Goal: Obtain resource: Download file/media

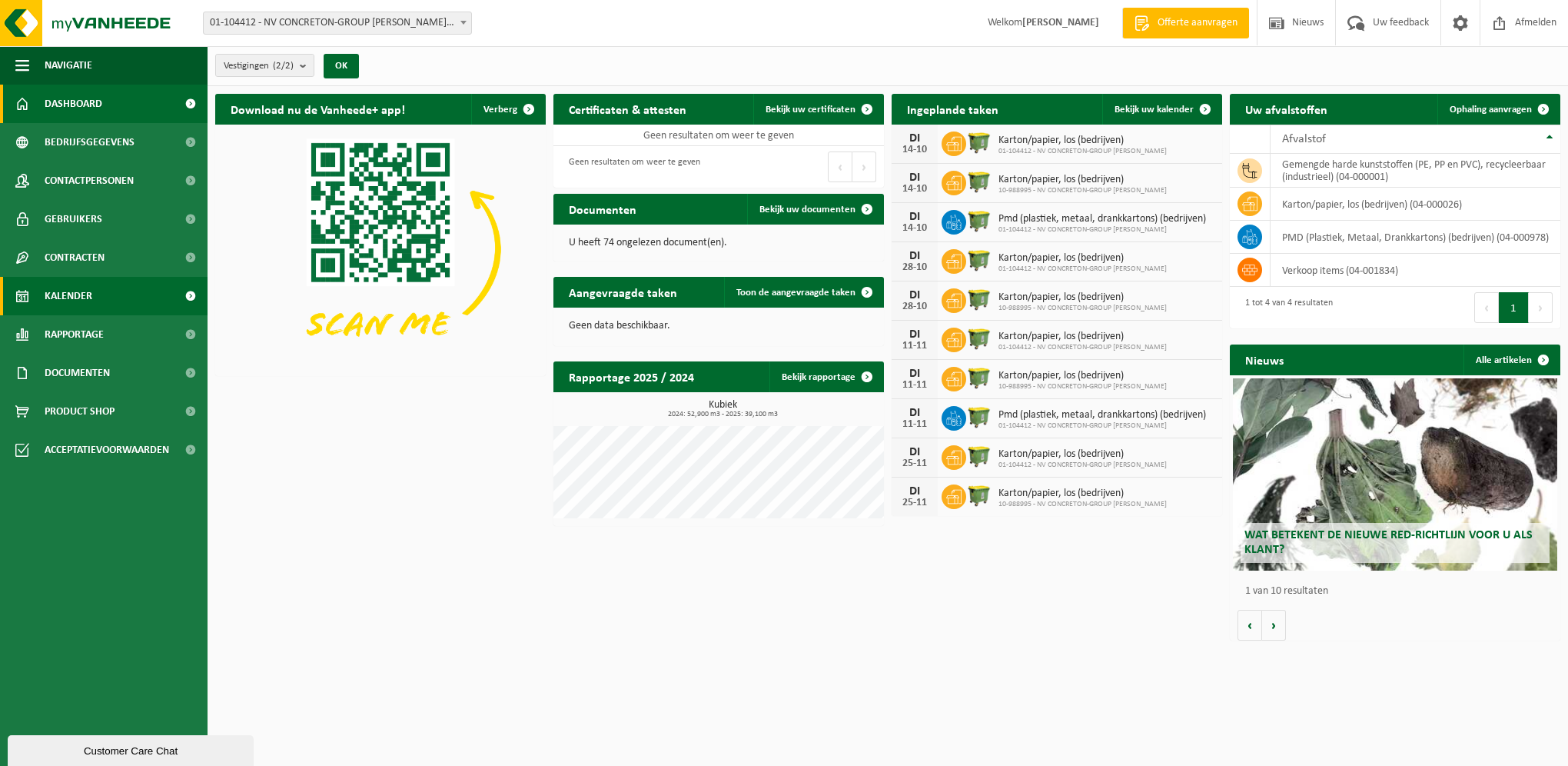
click at [79, 296] on span "Kalender" at bounding box center [69, 295] width 48 height 39
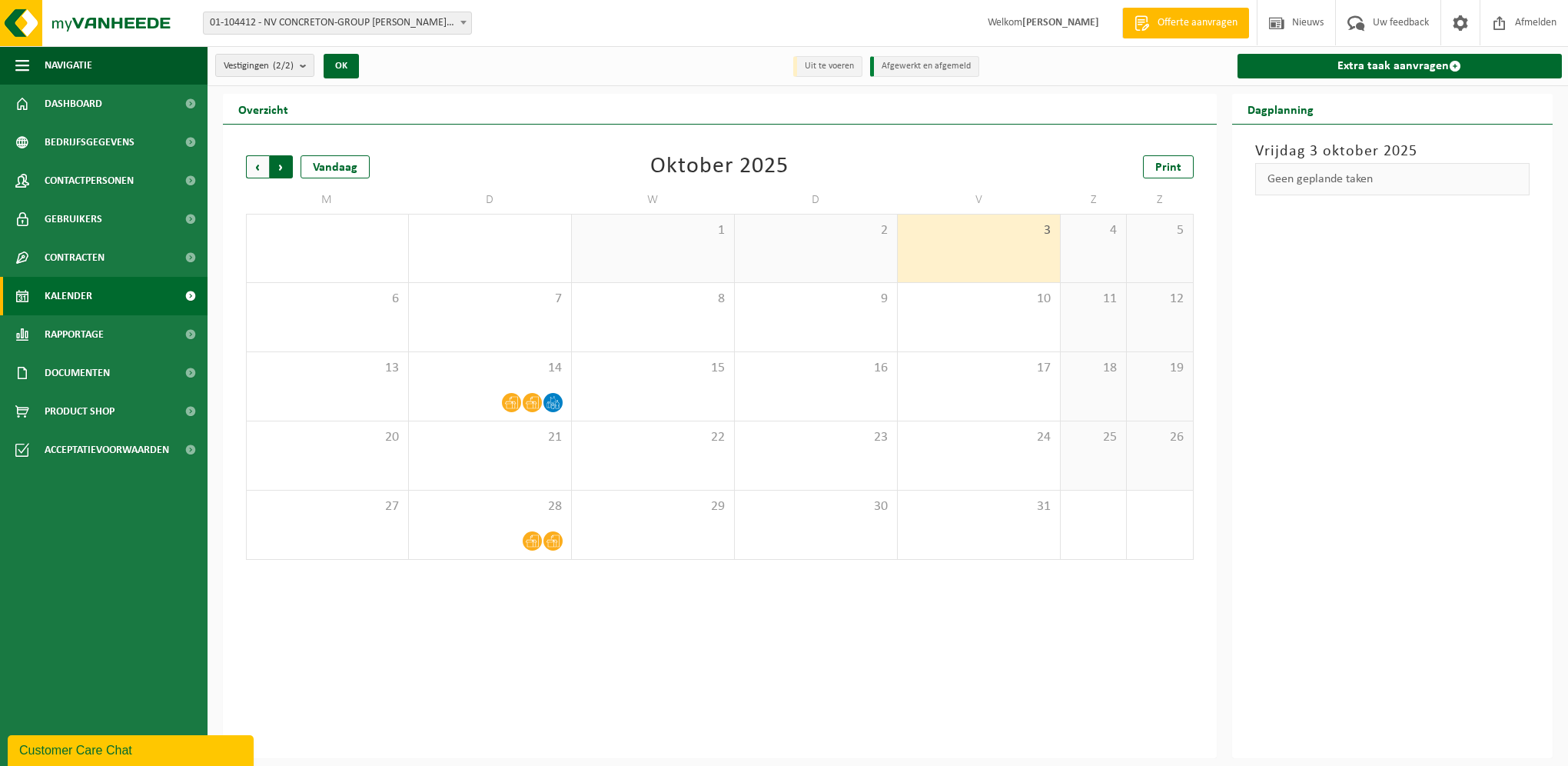
click at [254, 168] on span "Vorige" at bounding box center [257, 167] width 23 height 23
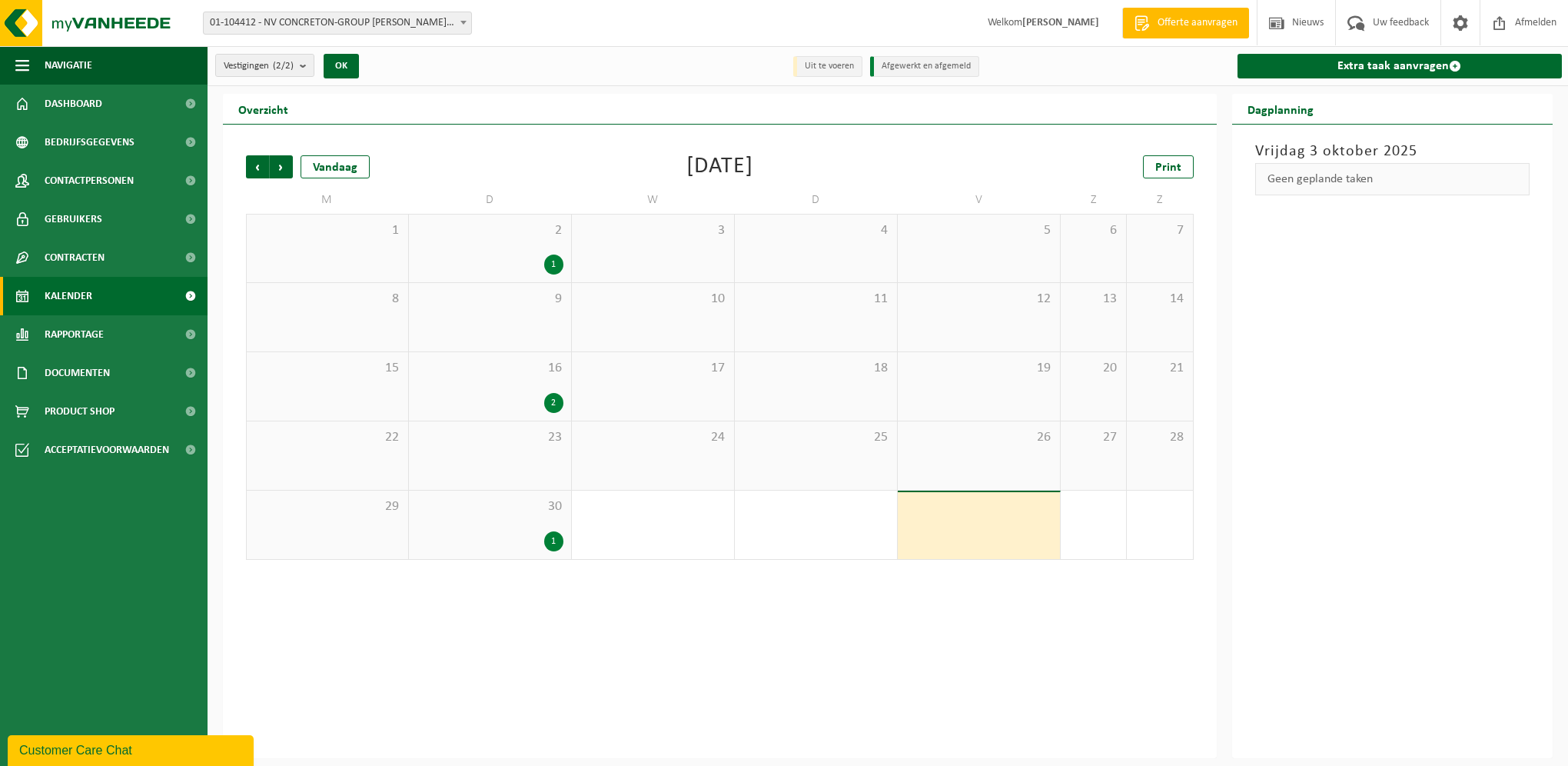
click at [477, 373] on span "16" at bounding box center [490, 368] width 147 height 17
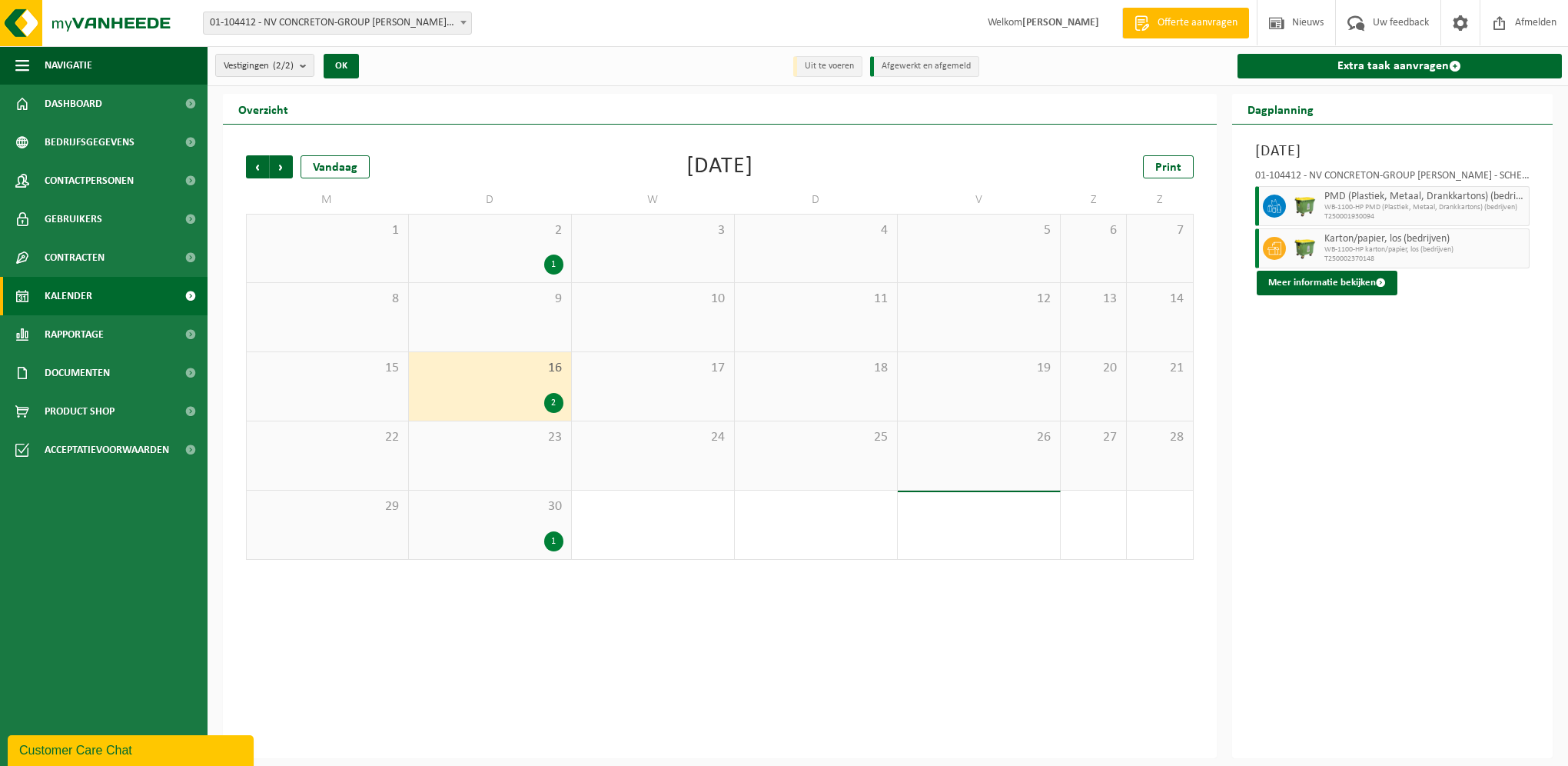
click at [484, 256] on div "1" at bounding box center [490, 264] width 147 height 20
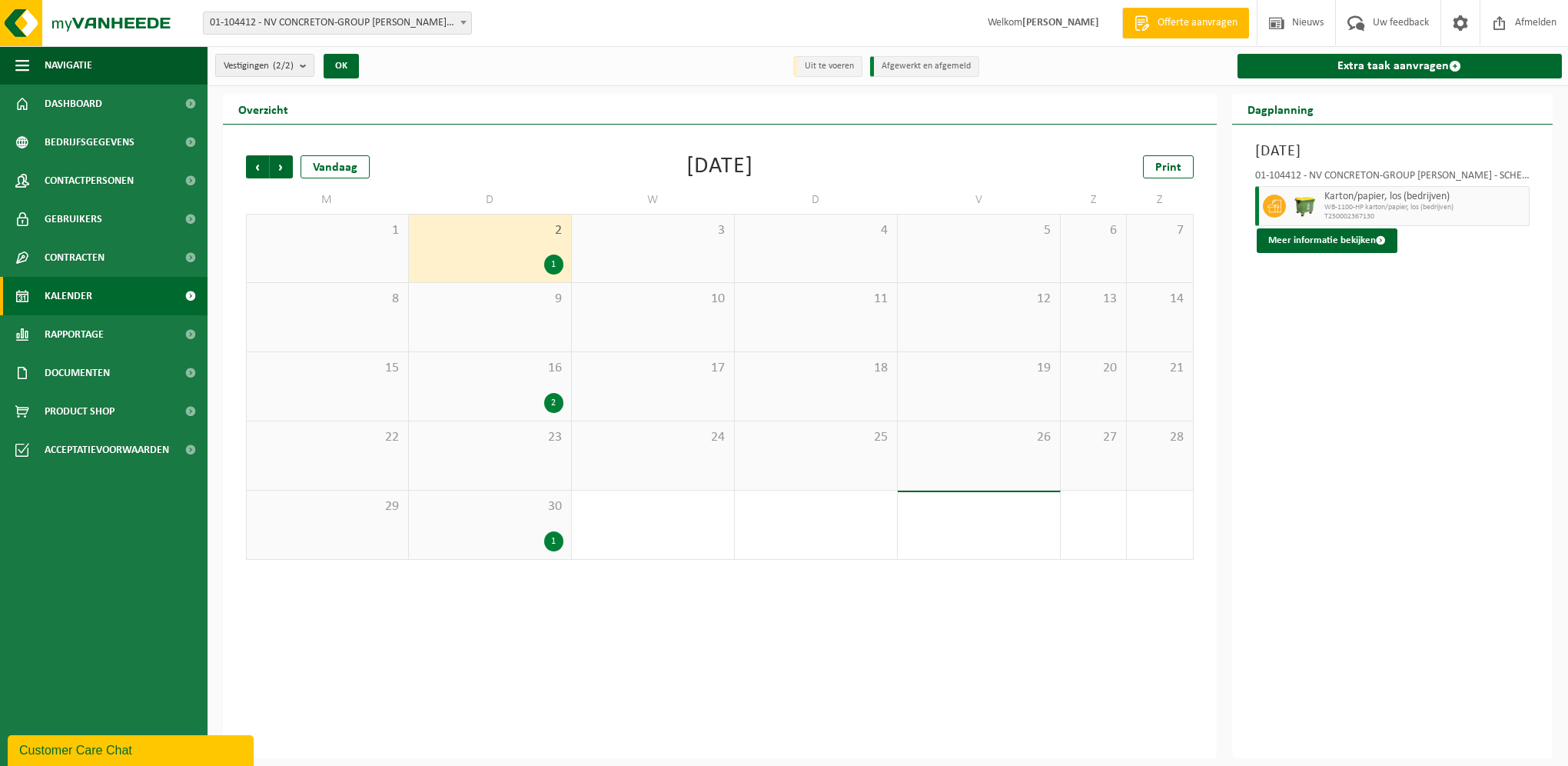
click at [477, 515] on div "30 1" at bounding box center [490, 525] width 163 height 69
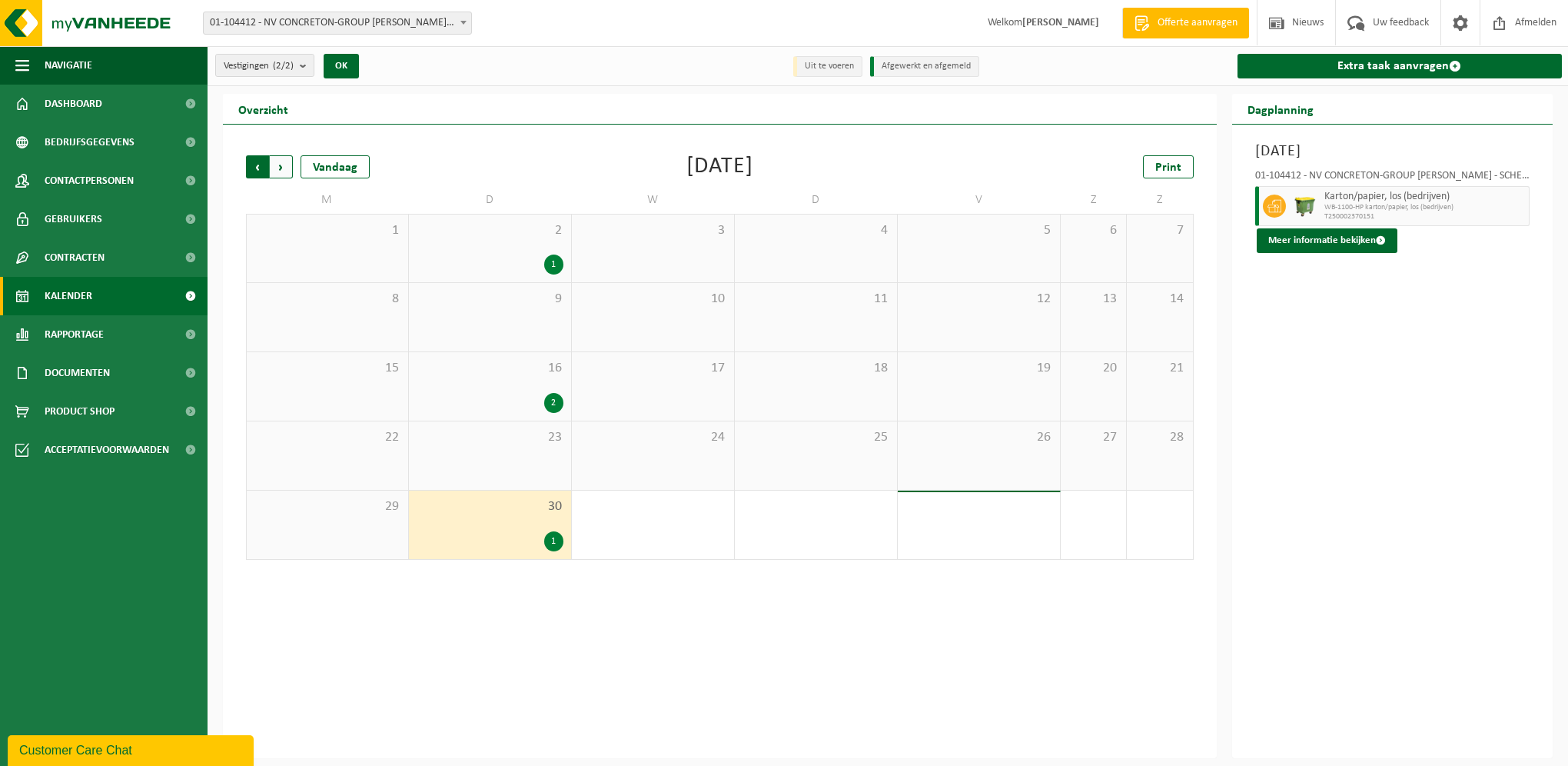
click at [281, 169] on span "Volgende" at bounding box center [281, 167] width 23 height 23
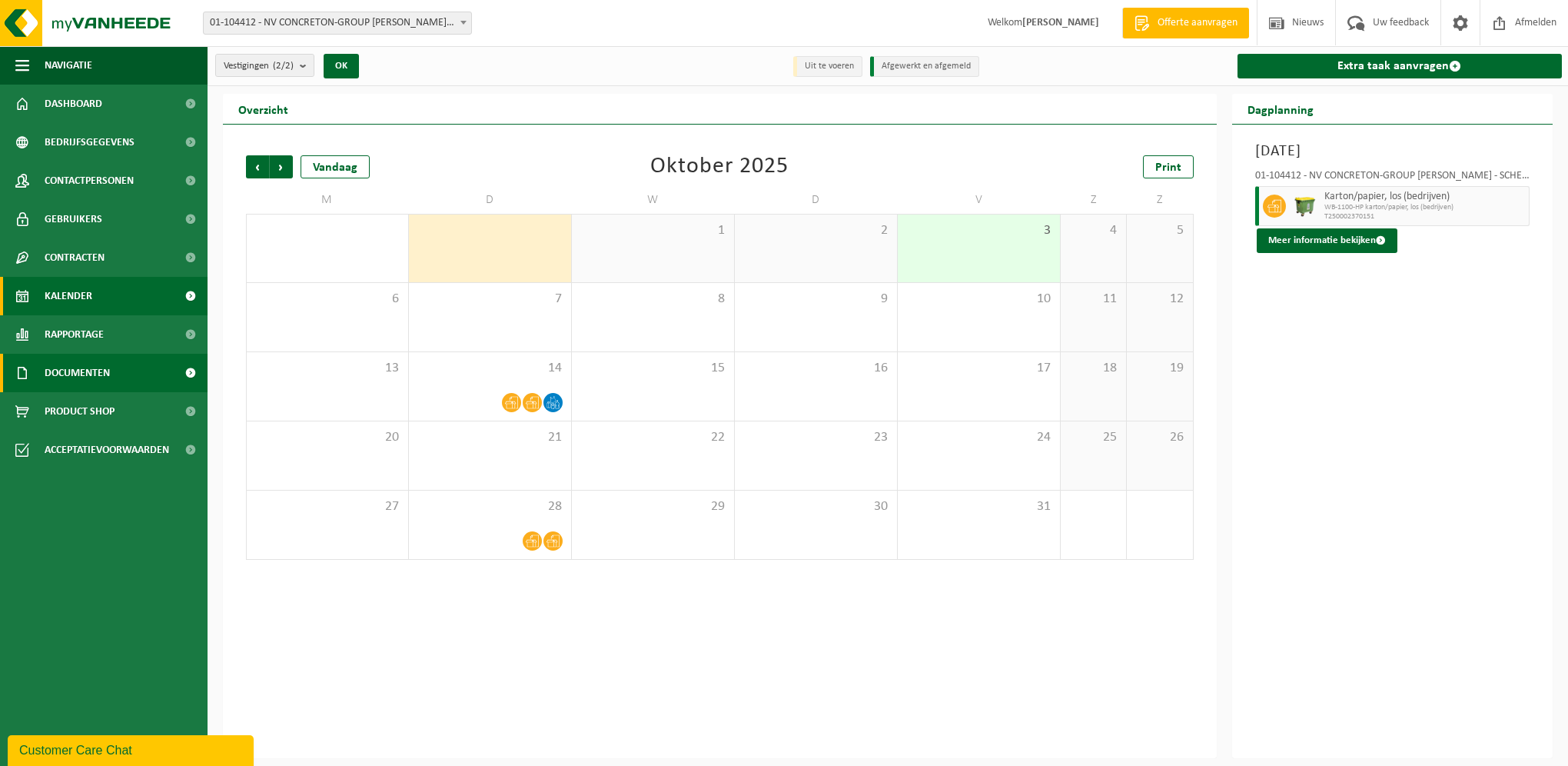
click at [81, 372] on span "Documenten" at bounding box center [78, 373] width 66 height 39
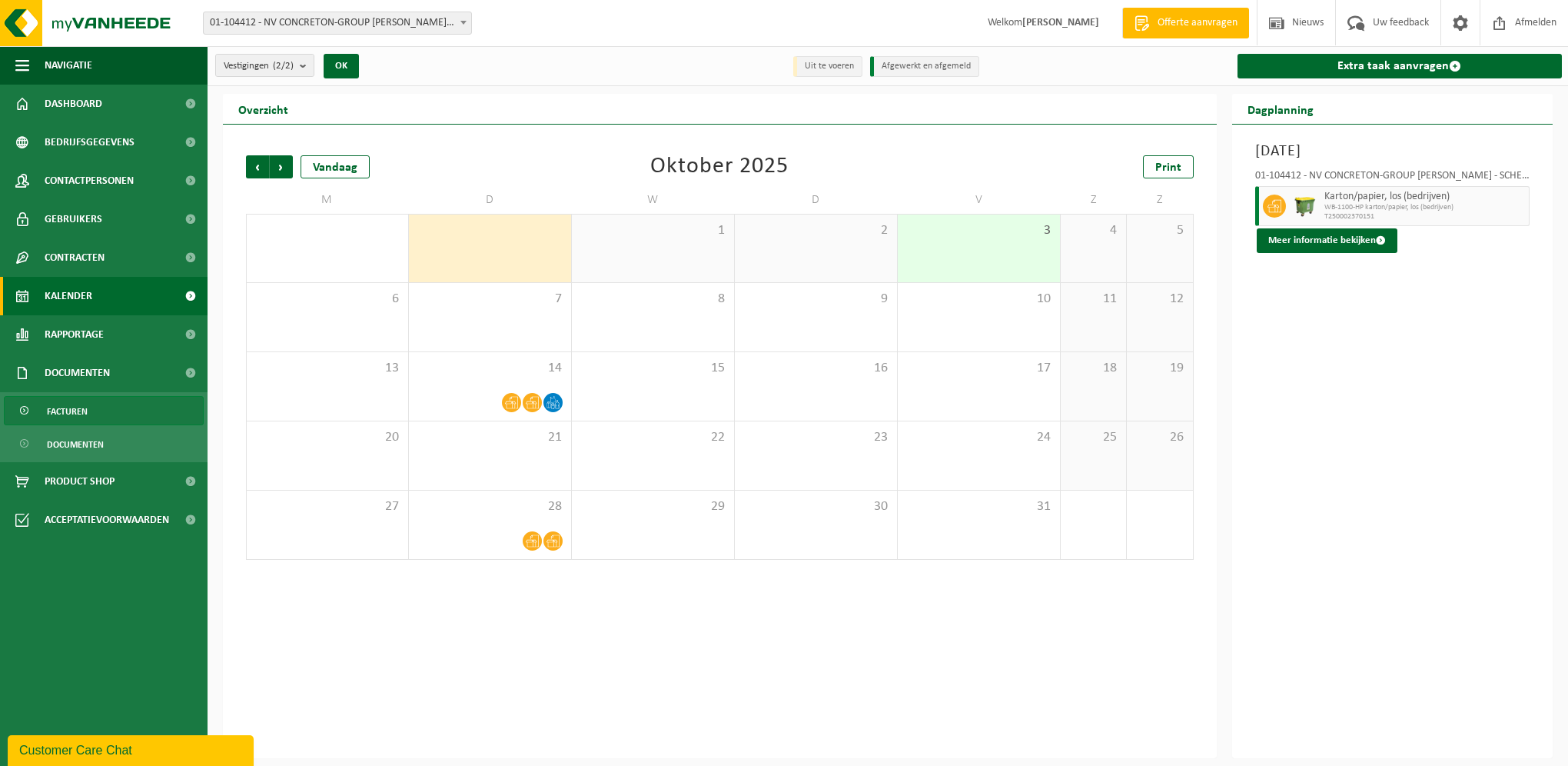
click at [71, 410] on span "Facturen" at bounding box center [67, 411] width 41 height 29
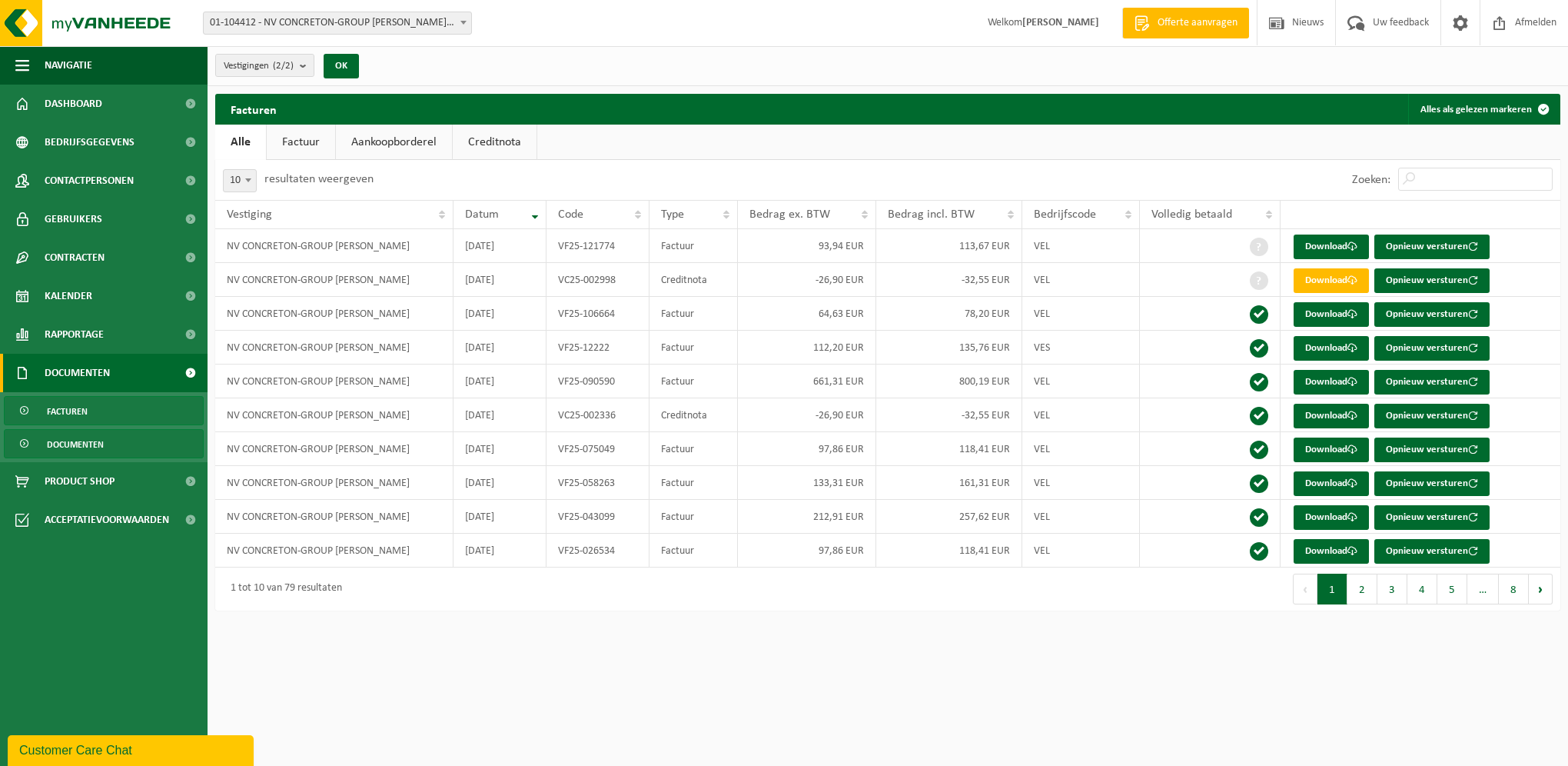
click at [69, 442] on span "Documenten" at bounding box center [75, 444] width 57 height 29
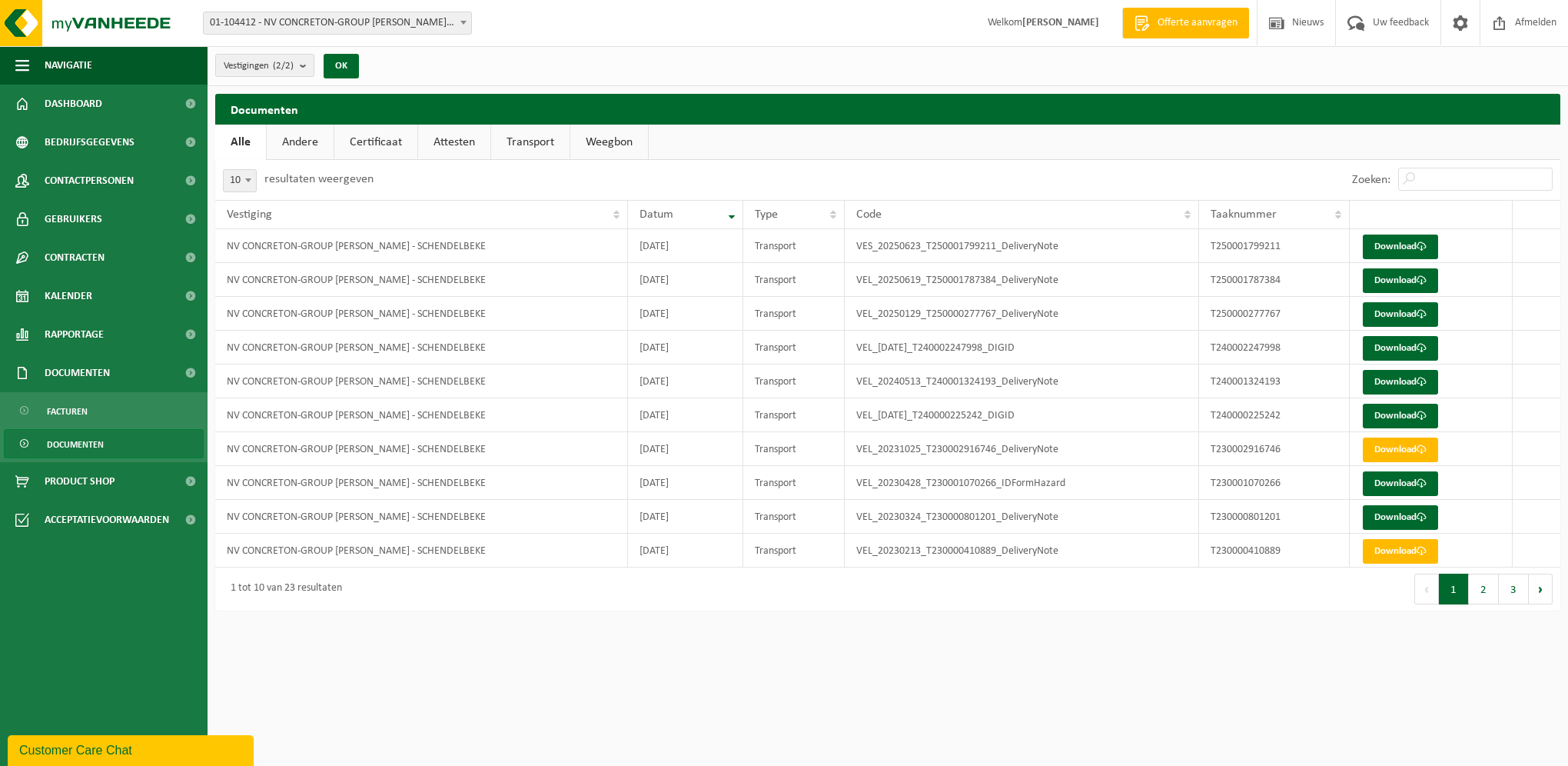
click at [375, 143] on link "Certificaat" at bounding box center [375, 142] width 83 height 35
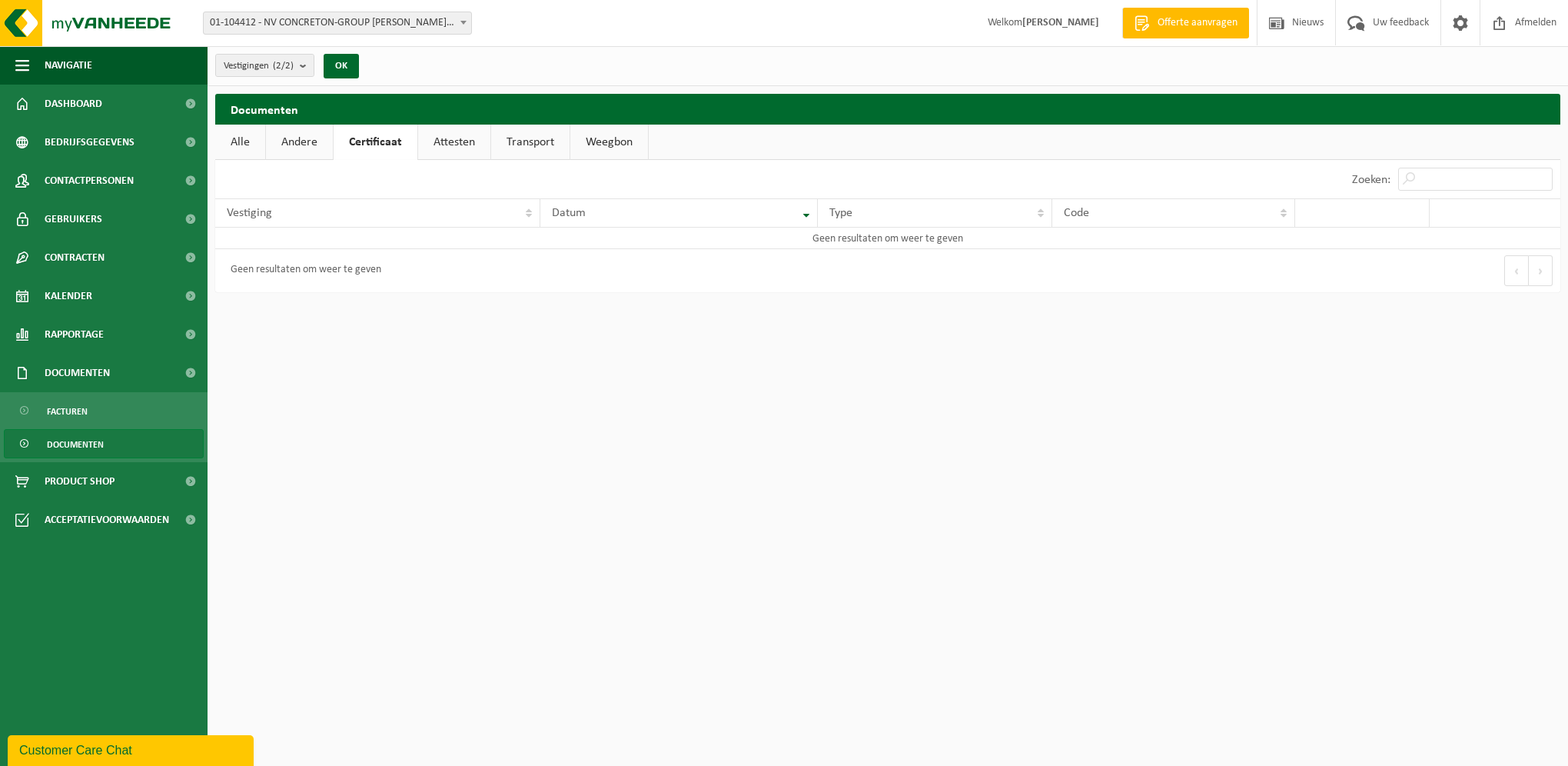
click at [445, 142] on link "Attesten" at bounding box center [454, 142] width 72 height 35
click at [243, 144] on link "Alle" at bounding box center [240, 142] width 50 height 35
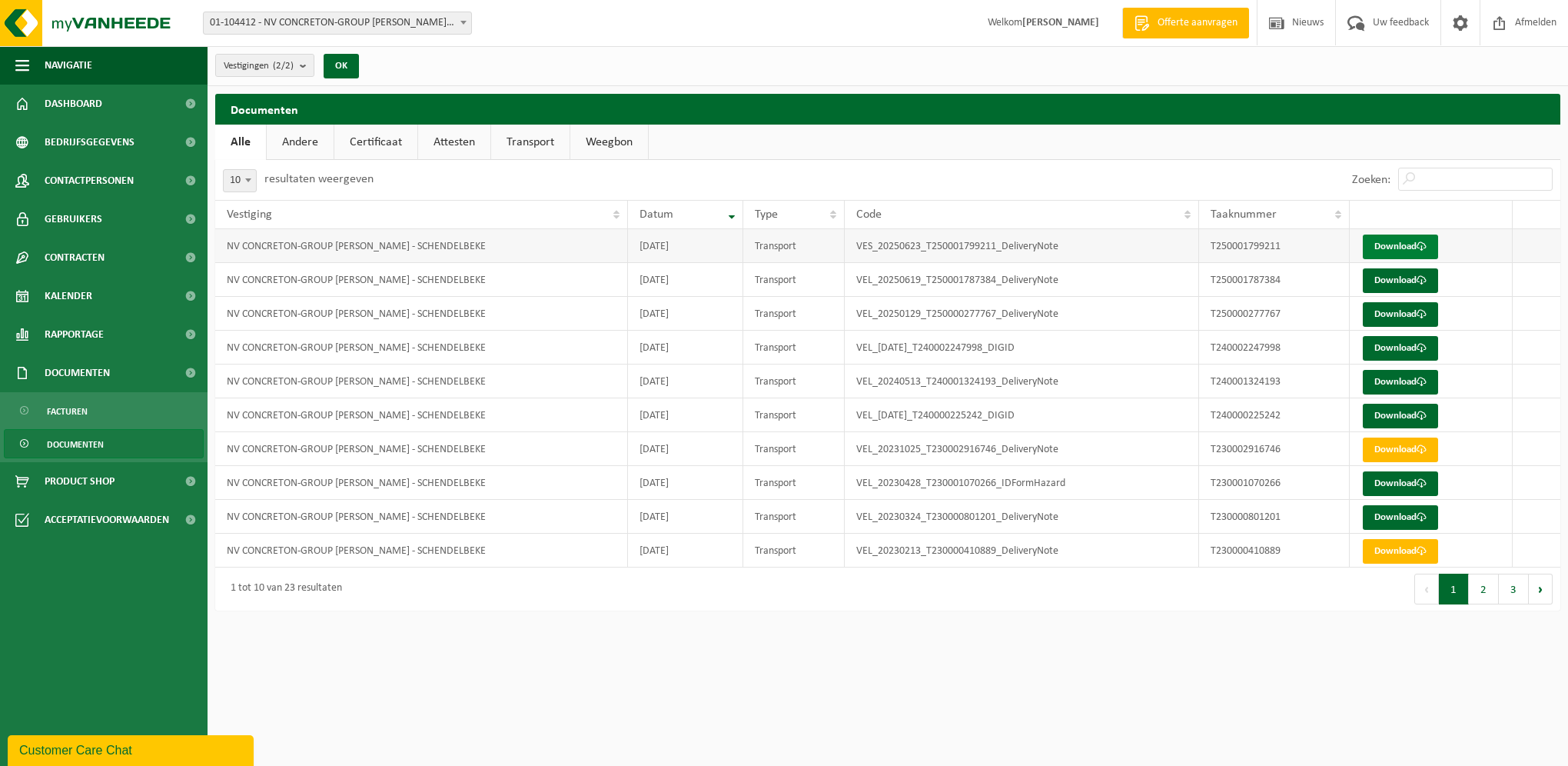
click at [1403, 244] on link "Download" at bounding box center [1400, 246] width 76 height 25
